Goal: Task Accomplishment & Management: Use online tool/utility

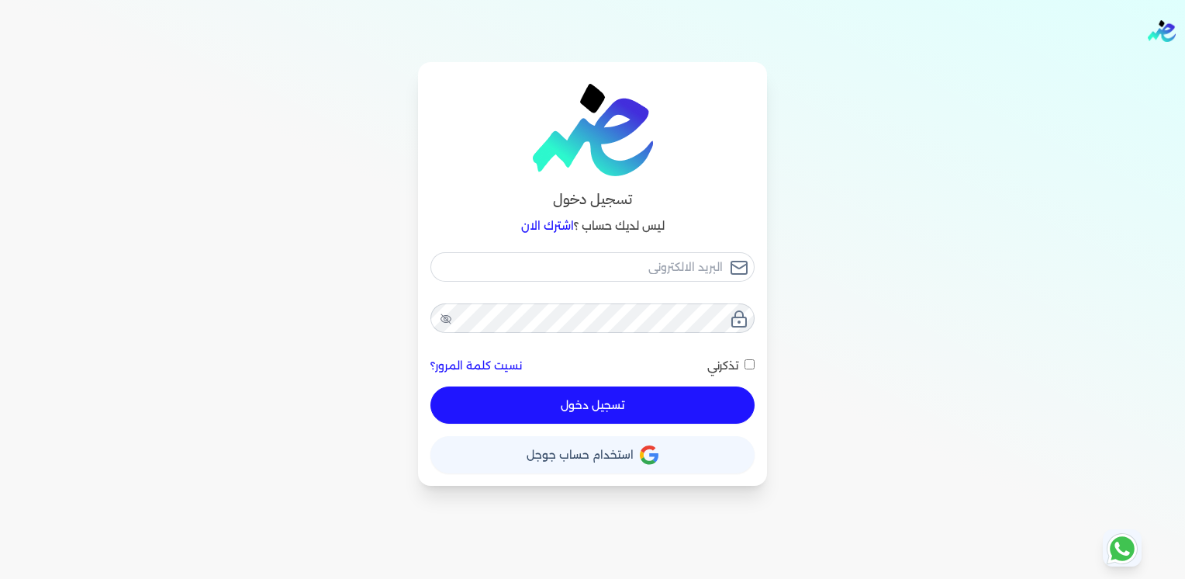
click at [597, 461] on button "حساب استخدام حساب جوجل" at bounding box center [592, 454] width 324 height 37
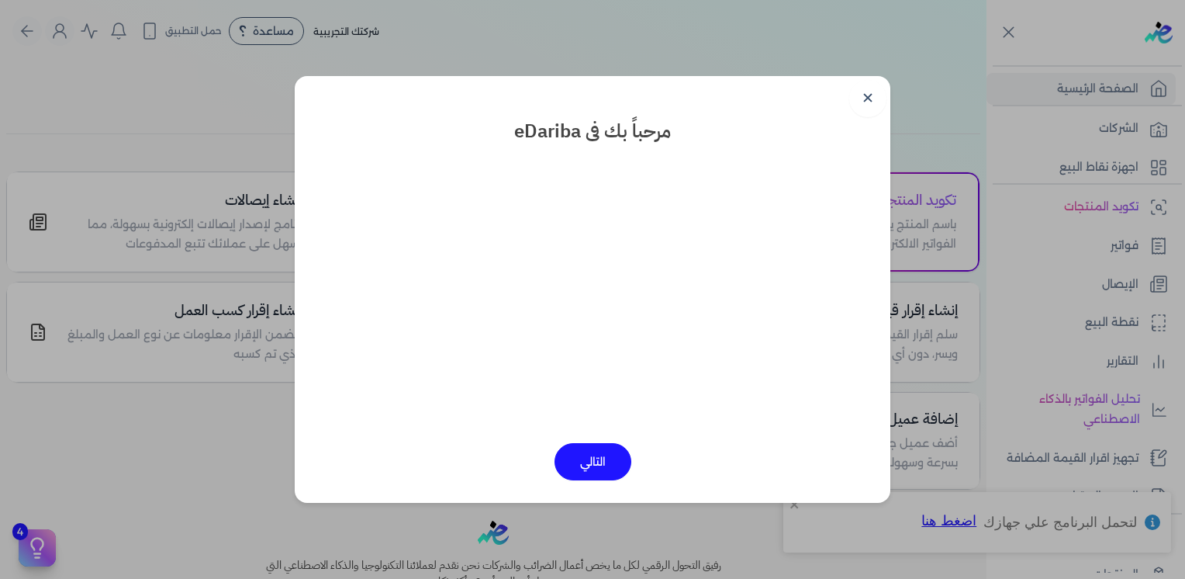
drag, startPoint x: 869, startPoint y: 90, endPoint x: 819, endPoint y: 101, distance: 51.6
click at [869, 90] on link "✕" at bounding box center [867, 98] width 37 height 37
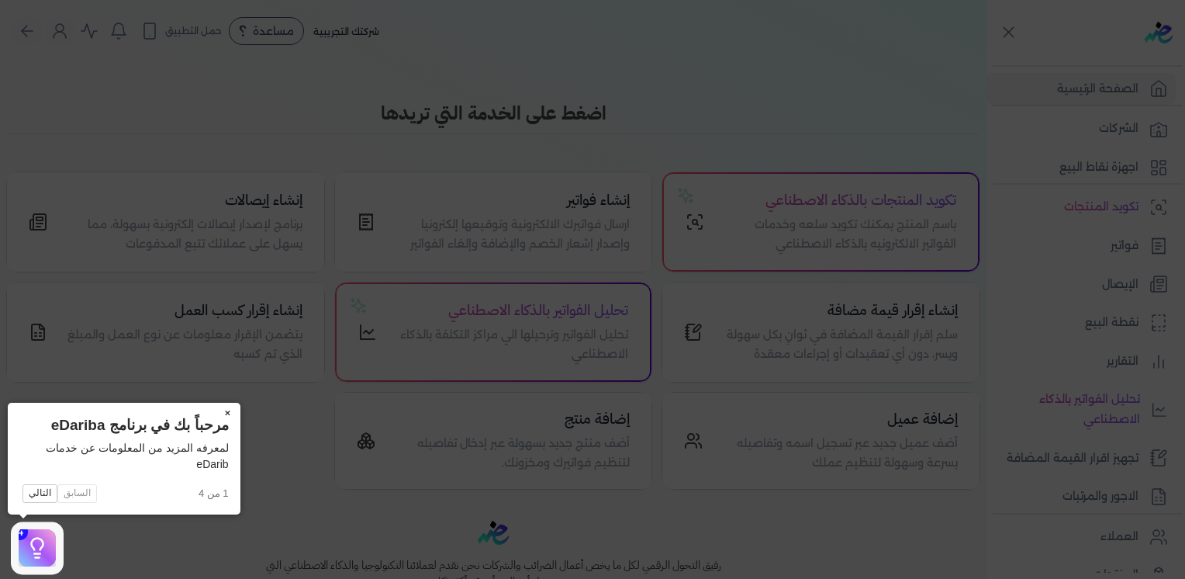
click at [492, 433] on icon at bounding box center [592, 289] width 1185 height 579
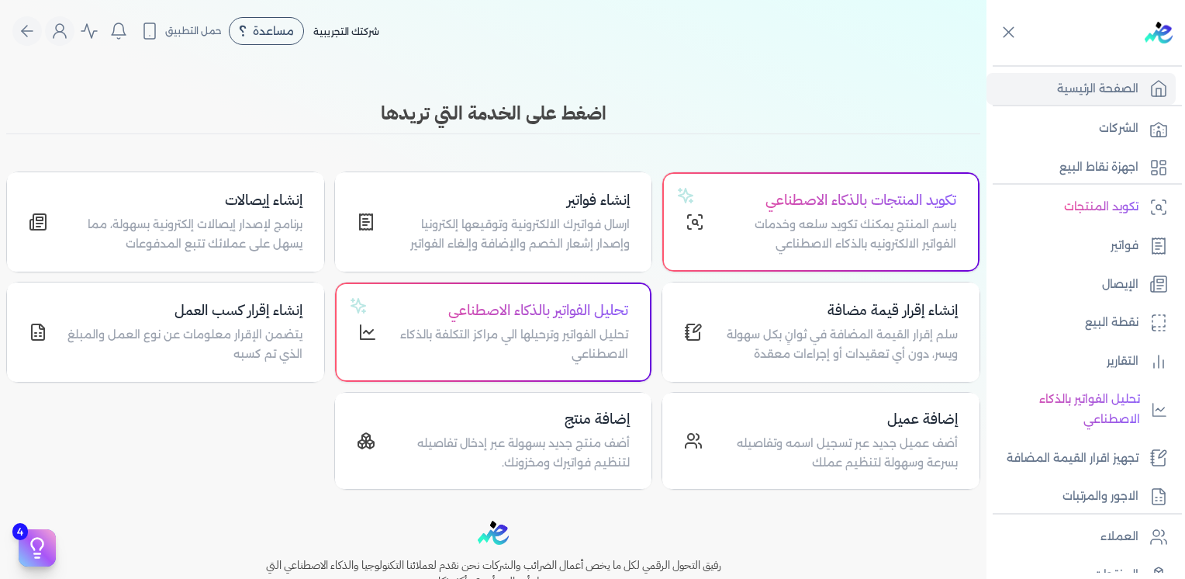
drag, startPoint x: 0, startPoint y: 0, endPoint x: 256, endPoint y: 438, distance: 507.5
click at [256, 438] on div "تكويد المنتجات بالذكاء الاصطناعي باسم المنتج يمكنك تكويد سلعه وخدمات الفواتير ا…" at bounding box center [493, 330] width 974 height 318
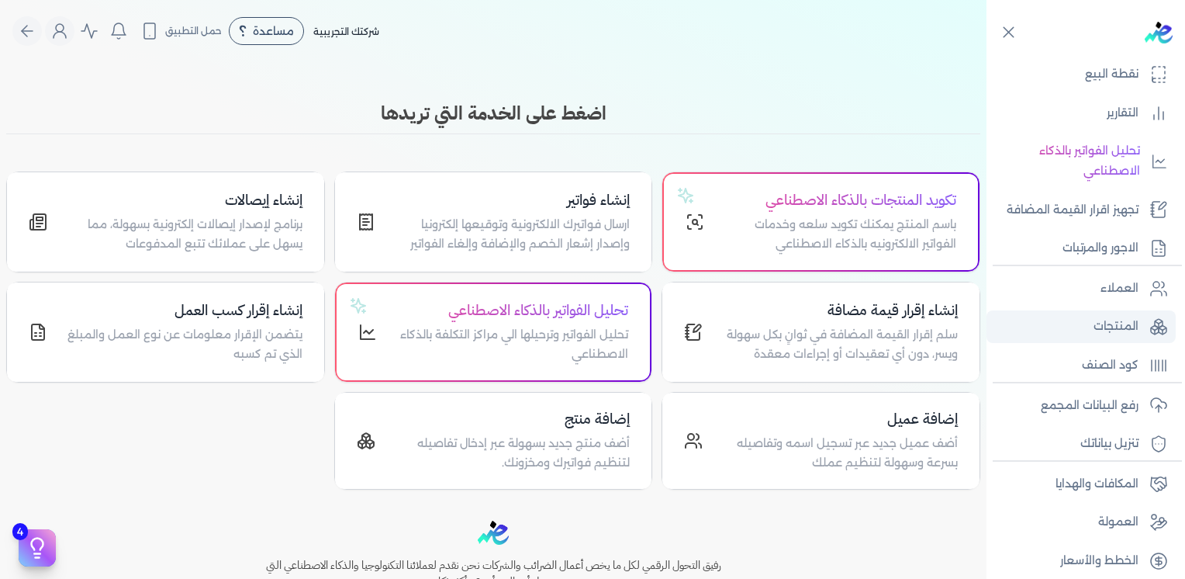
scroll to position [257, 0]
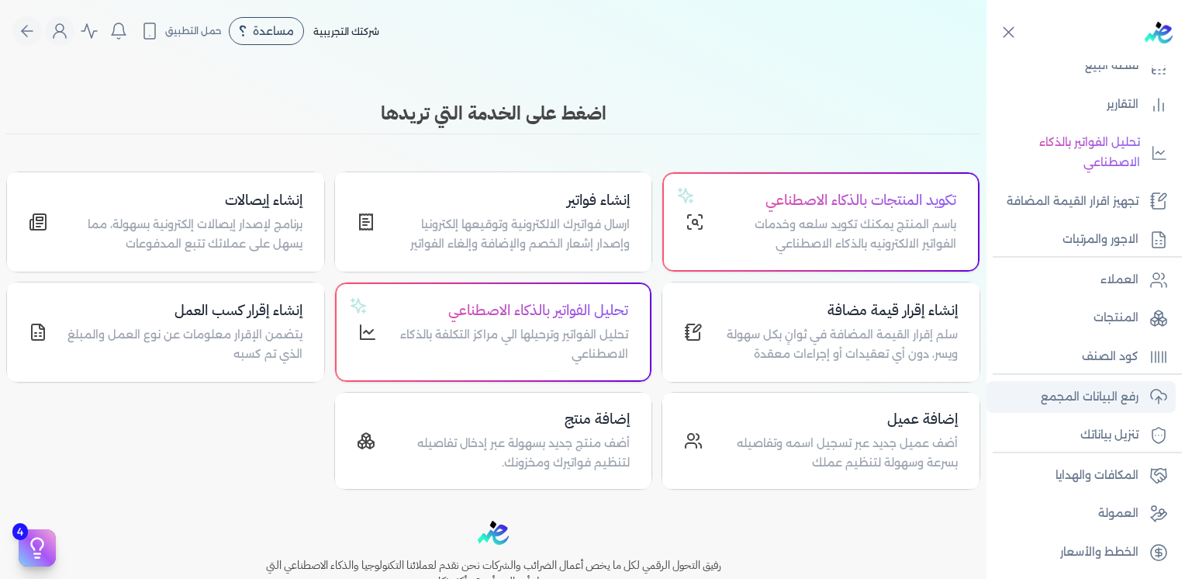
click at [1101, 395] on p "رفع البيانات المجمع" at bounding box center [1090, 397] width 98 height 20
click at [1066, 403] on p "رفع البيانات المجمع" at bounding box center [1090, 397] width 98 height 20
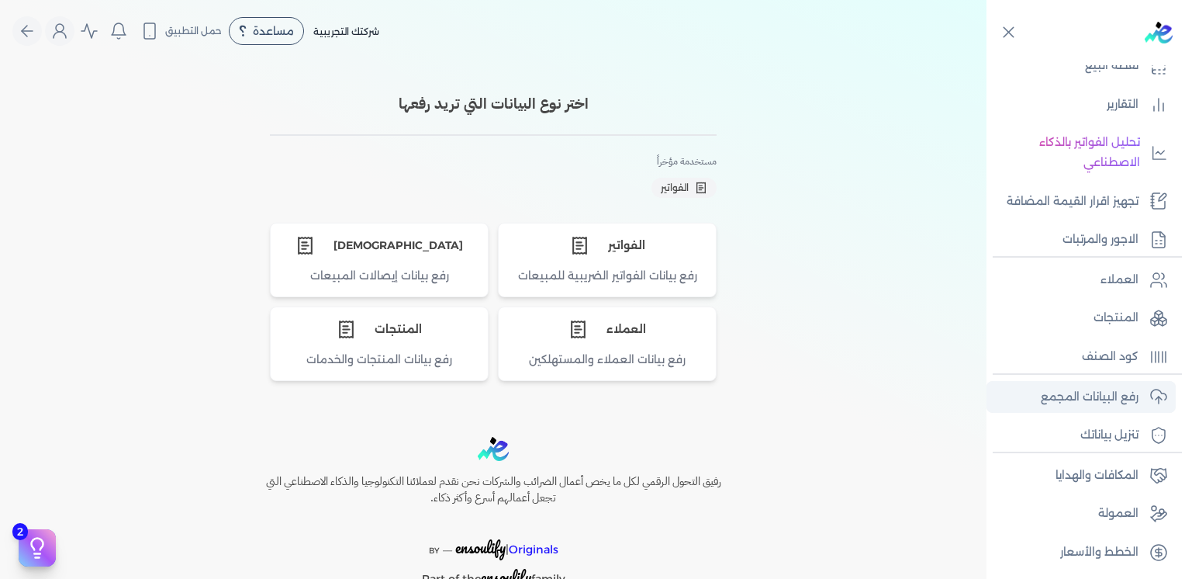
click at [1055, 389] on p "رفع البيانات المجمع" at bounding box center [1090, 397] width 98 height 20
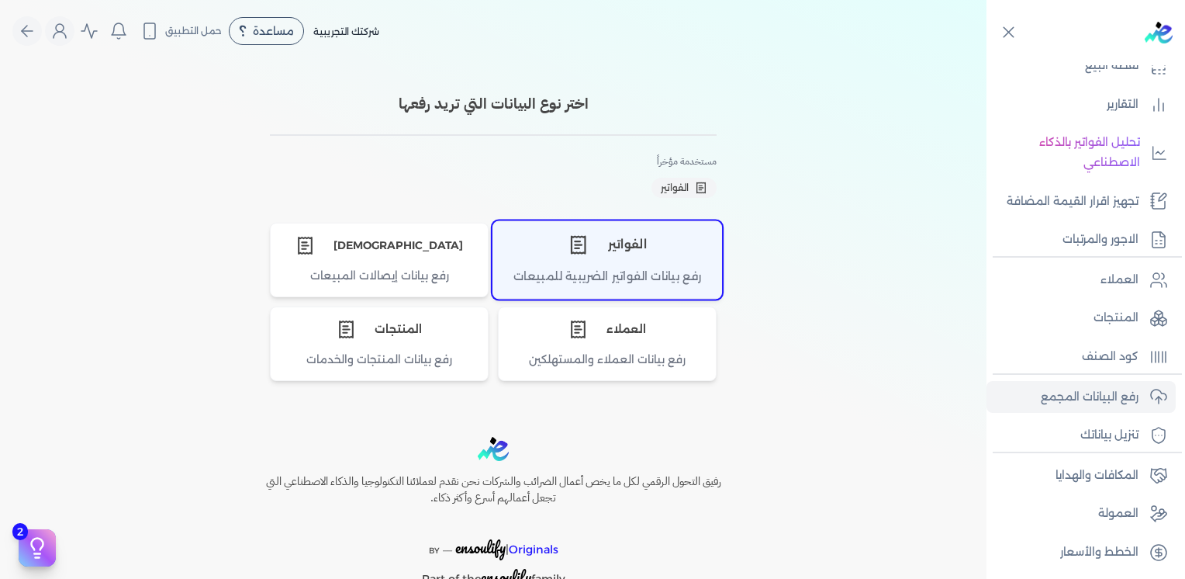
click at [676, 259] on div "الفواتير" at bounding box center [607, 244] width 228 height 47
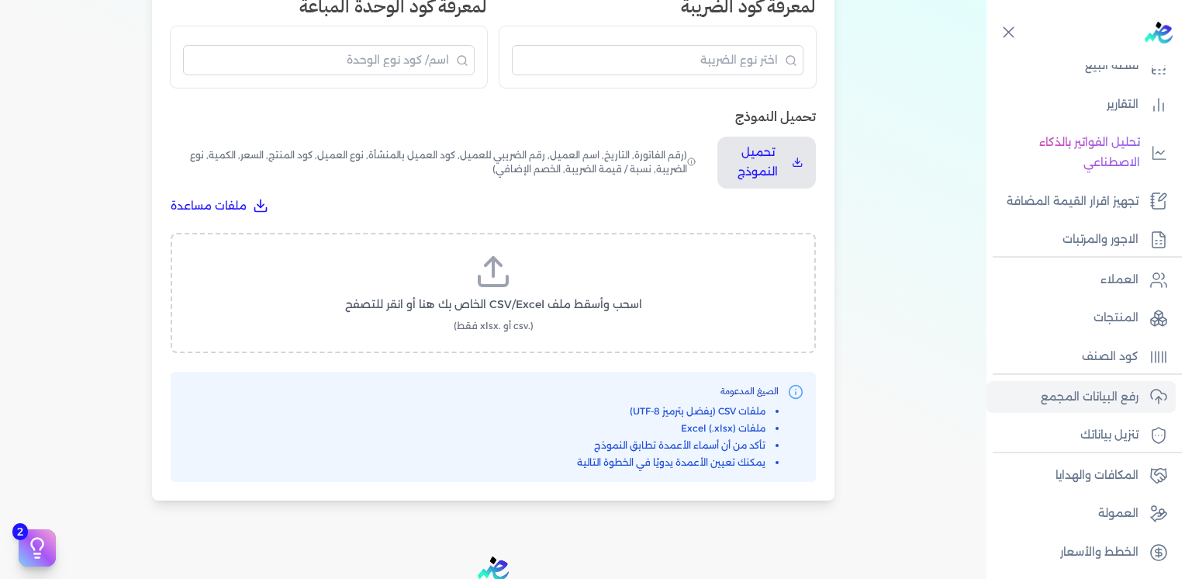
scroll to position [465, 0]
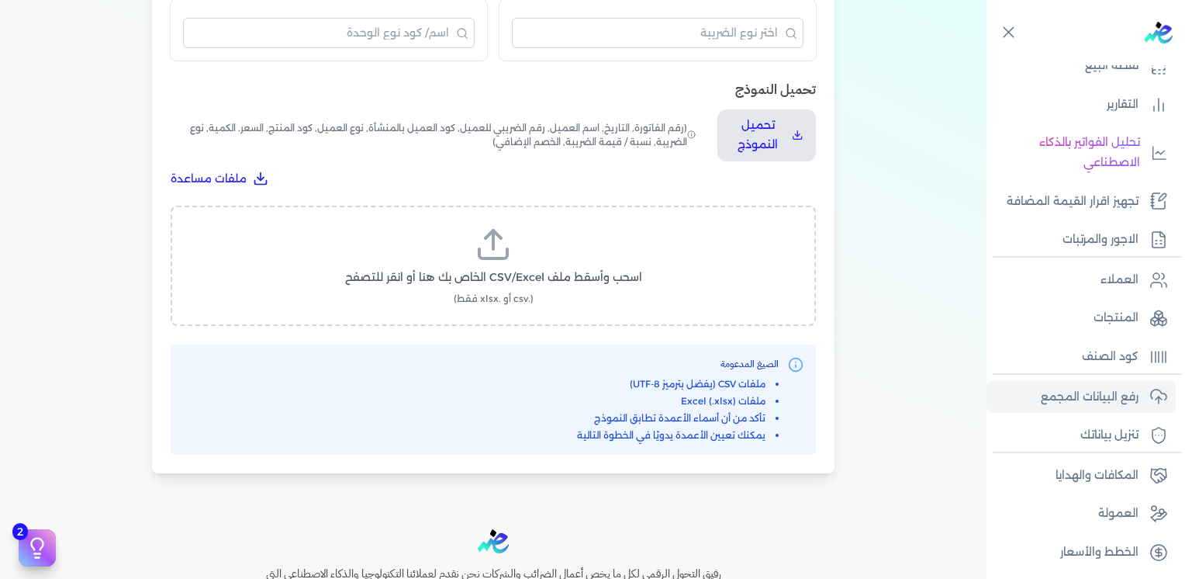
click at [731, 172] on div "ملفات مساعدة" at bounding box center [493, 179] width 645 height 16
click at [757, 127] on p "تحميل النموذج" at bounding box center [758, 136] width 56 height 40
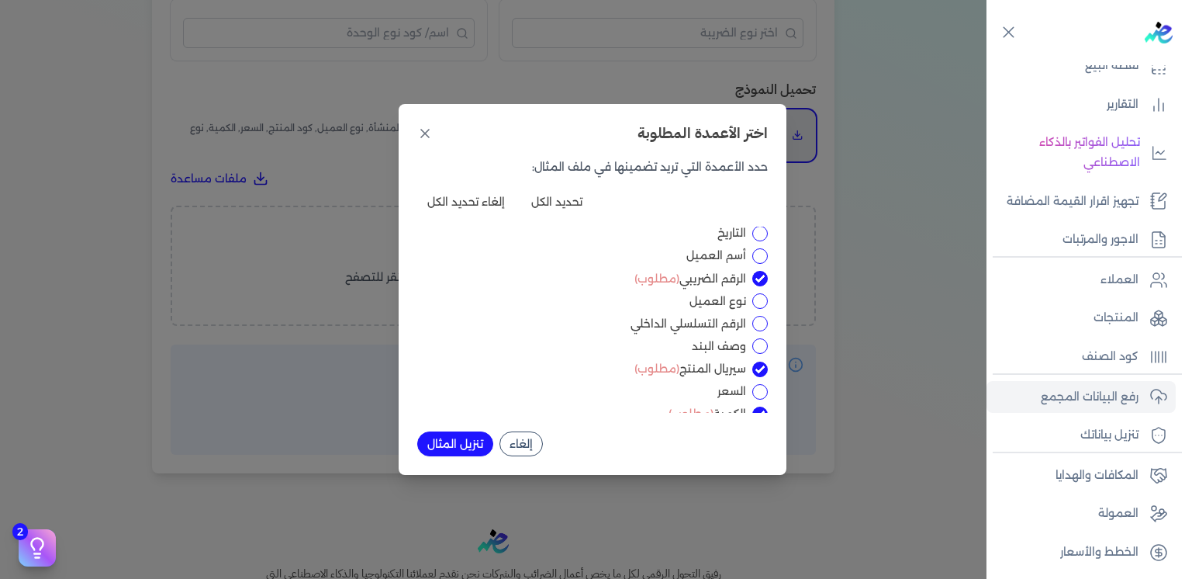
scroll to position [0, 0]
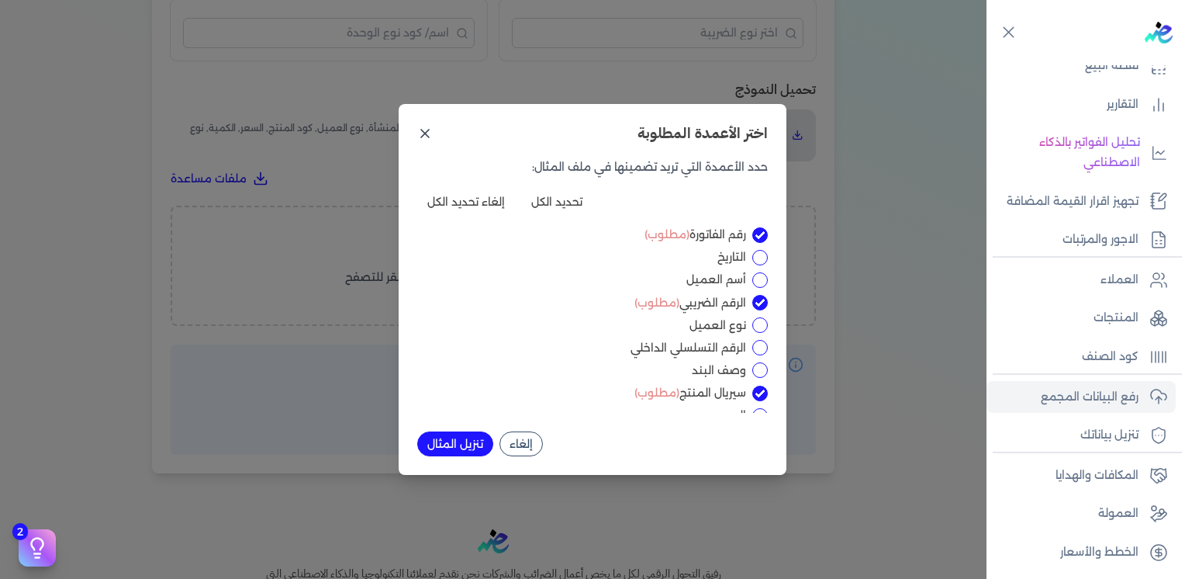
click at [418, 133] on icon at bounding box center [425, 134] width 16 height 16
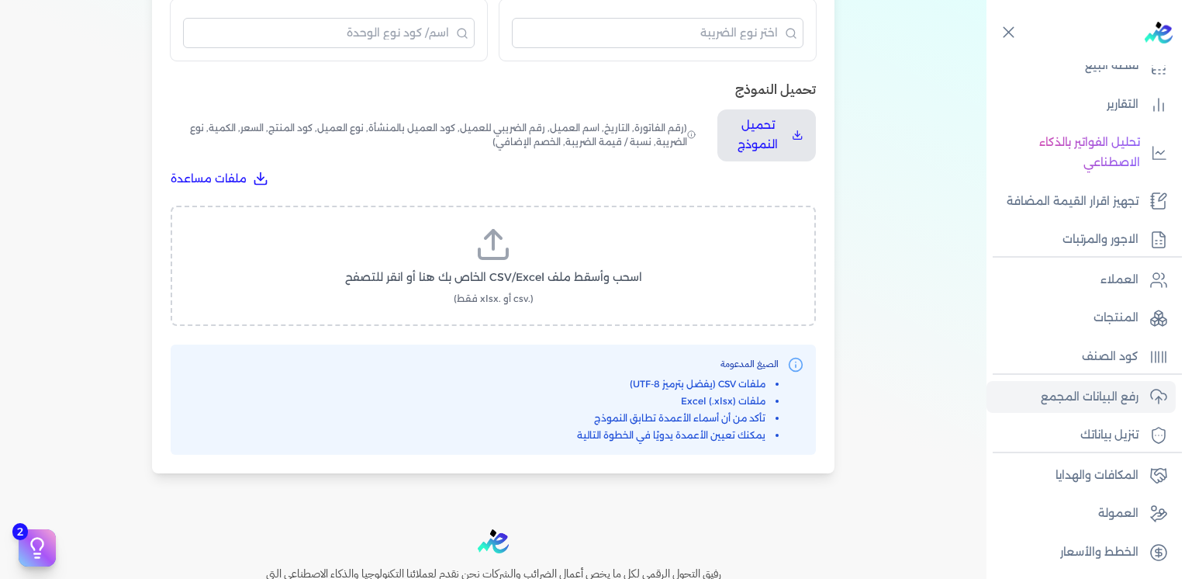
click at [525, 276] on span "اسحب وأسقط ملف CSV/Excel الخاص بك هنا أو انقر للتصفح" at bounding box center [493, 277] width 297 height 16
click at [0, 0] on input "اسحب وأسقط ملف CSV/Excel الخاص بك هنا أو انقر للتصفح (.csv أو .xlsx فقط)" at bounding box center [0, 0] width 0 height 0
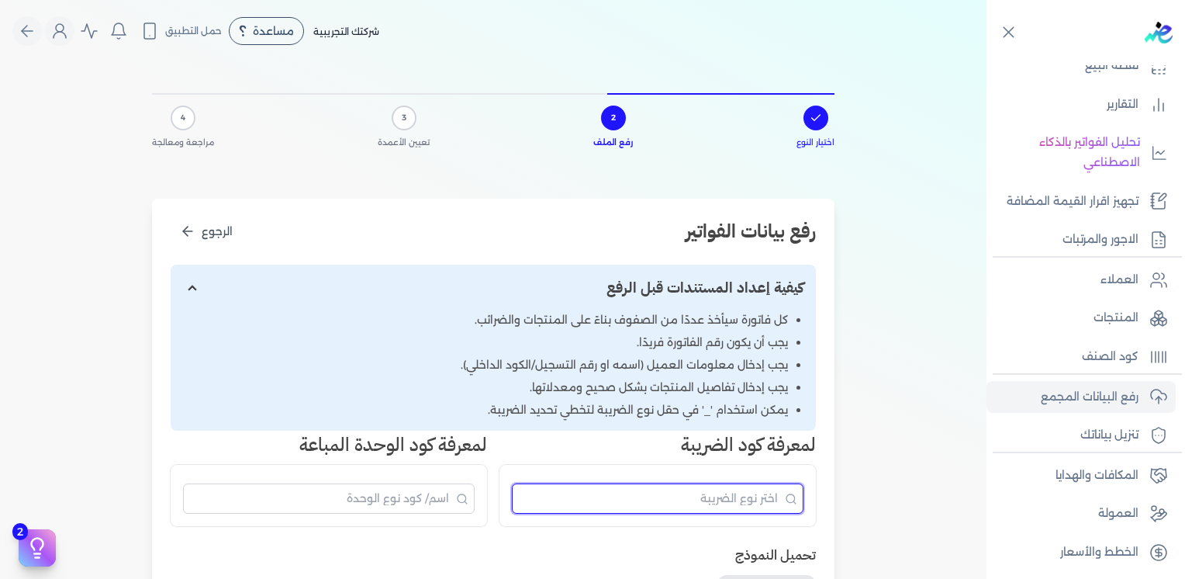
click at [722, 510] on input "البحث" at bounding box center [658, 498] width 292 height 30
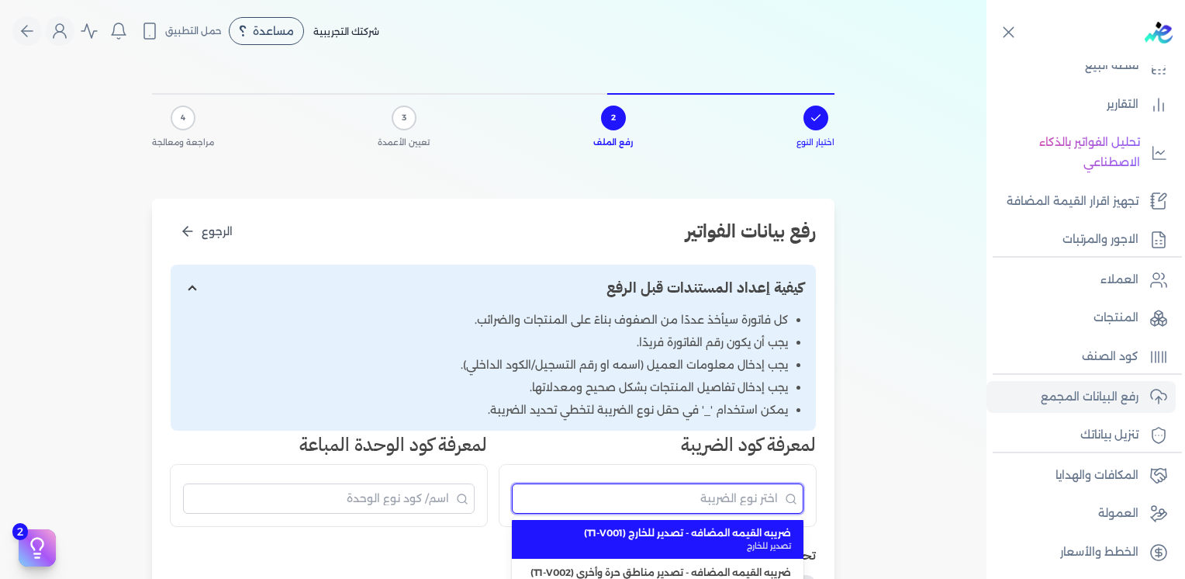
scroll to position [78, 0]
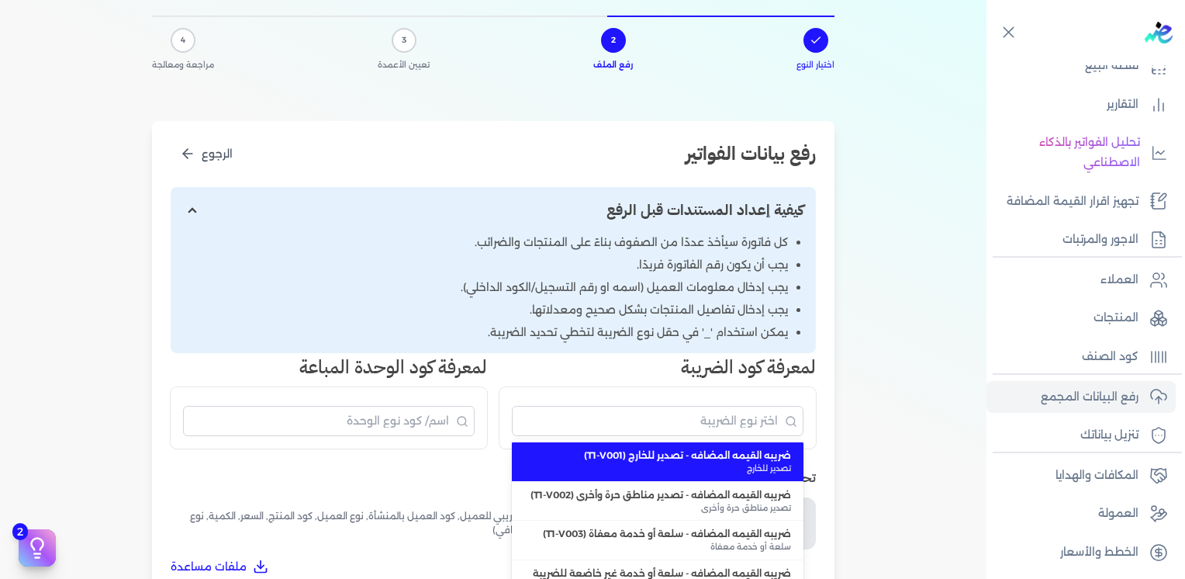
click at [835, 333] on div "رفع بيانات الفواتير الرجوع كيفية إعداد المستندات قبل الرفع كل فاتورة سيأخذ عددً…" at bounding box center [493, 491] width 683 height 740
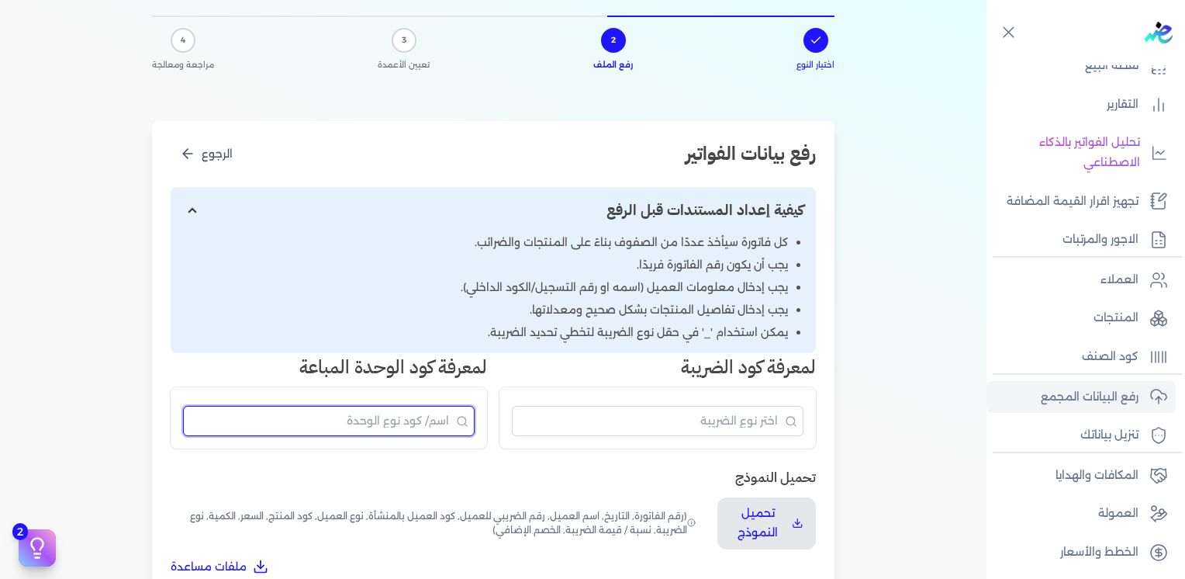
click at [378, 420] on input "البحث" at bounding box center [329, 421] width 292 height 30
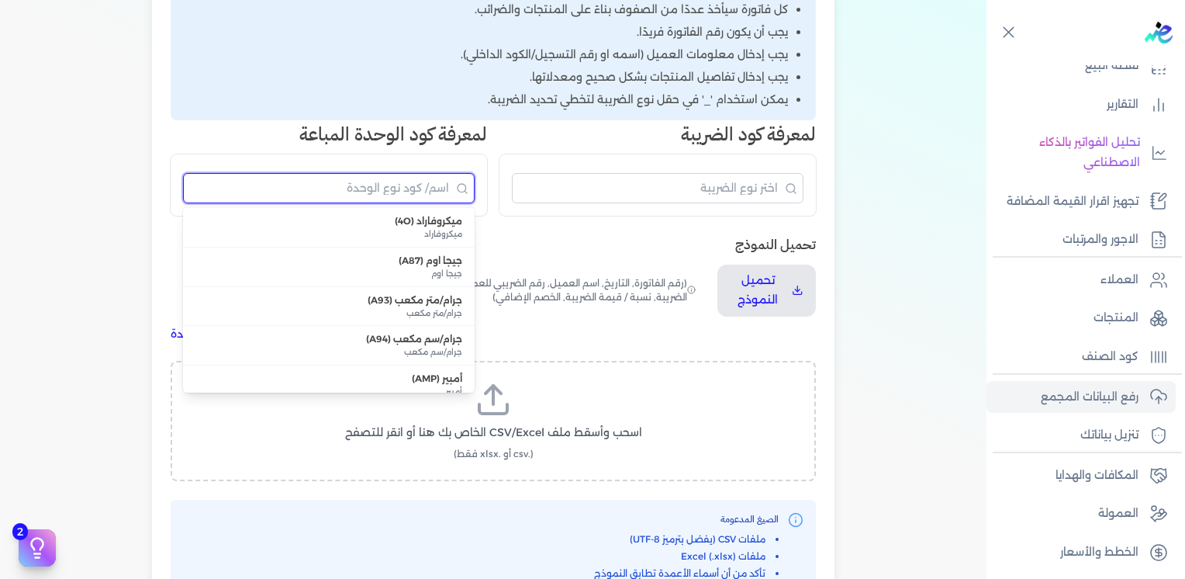
scroll to position [112, 0]
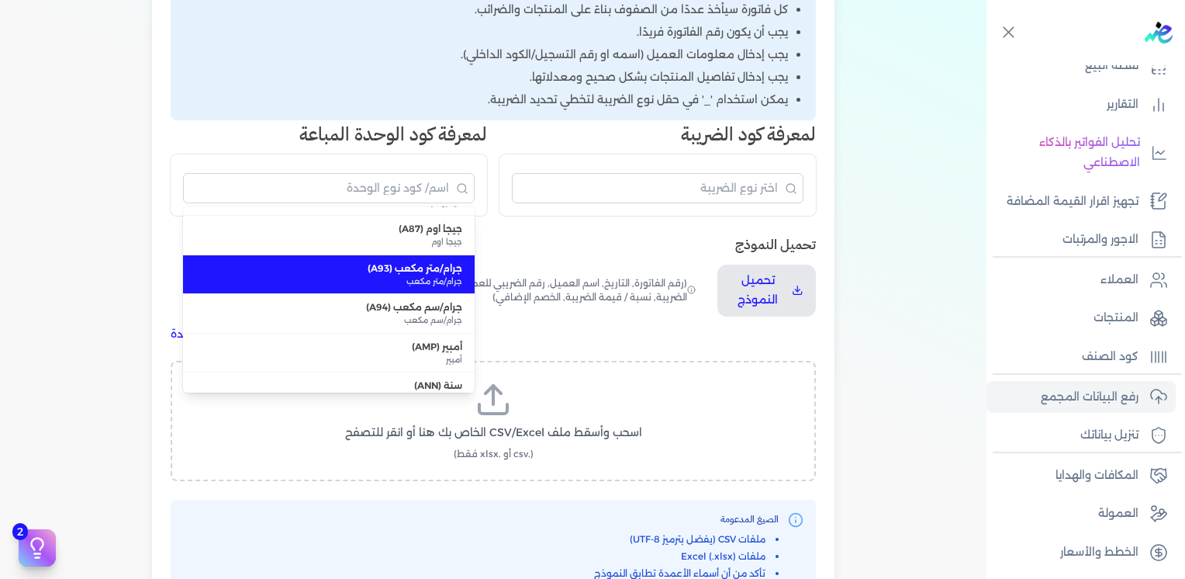
click at [646, 316] on div "[PERSON_NAME] (رقم الفاتورة, التاريخ, اسم العميل, رقم الضريبي للعميل, كود العمي…" at bounding box center [493, 288] width 645 height 108
